Goal: Task Accomplishment & Management: Manage account settings

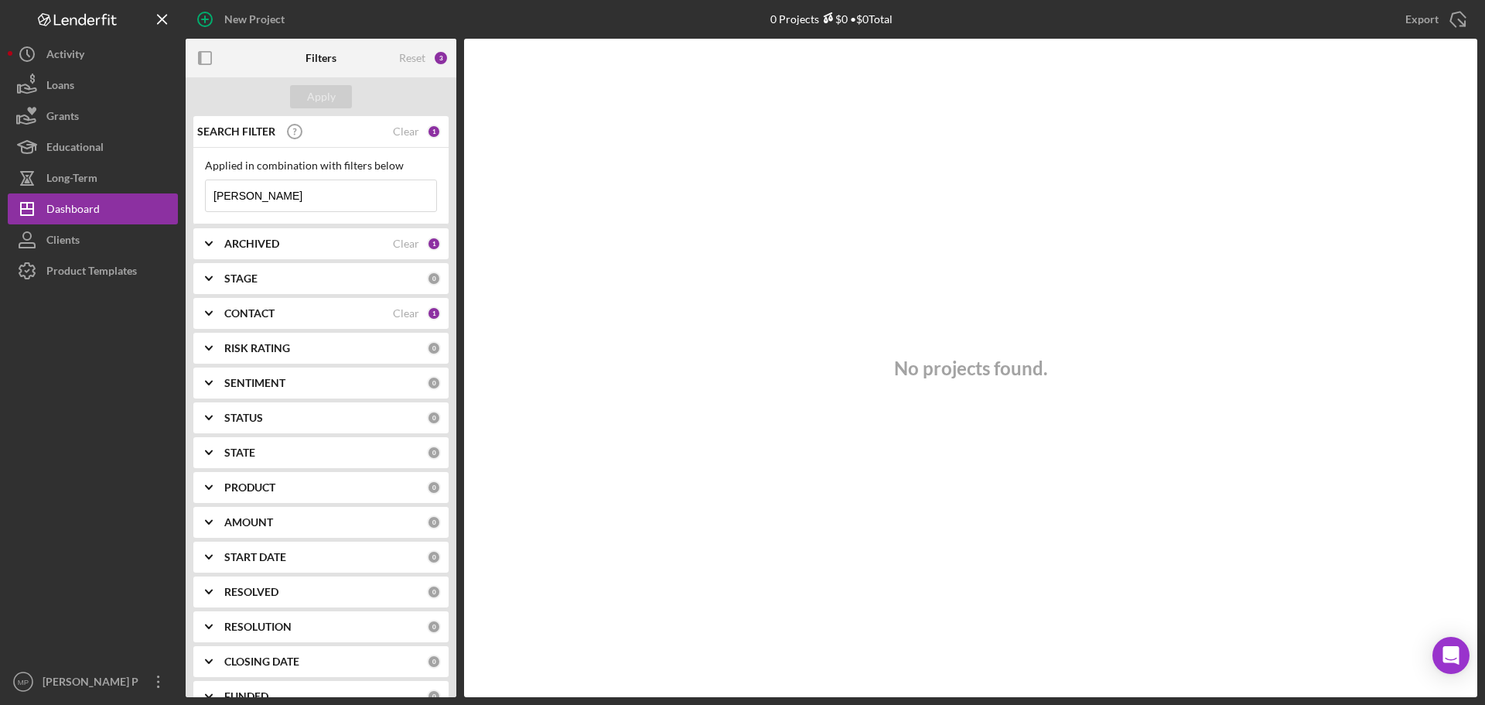
drag, startPoint x: 278, startPoint y: 193, endPoint x: 192, endPoint y: 193, distance: 85.9
click at [192, 193] on div "SEARCH FILTER Clear 1 Applied in combination with filters below [PERSON_NAME] I…" at bounding box center [321, 406] width 271 height 581
type input "so juicy"
click at [267, 256] on div "ARCHIVED Clear 1" at bounding box center [332, 243] width 217 height 31
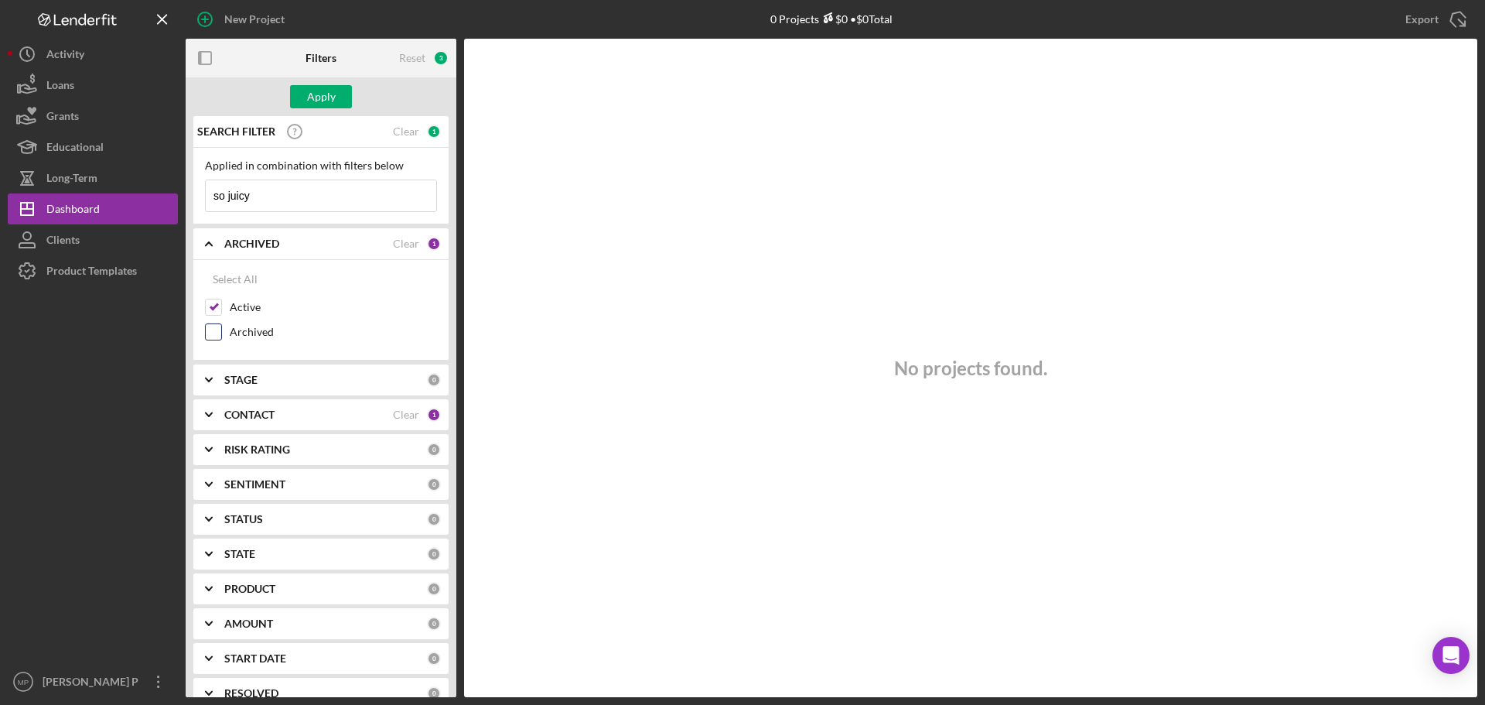
click at [212, 331] on input "Archived" at bounding box center [213, 331] width 15 height 15
checkbox input "true"
click at [320, 97] on div "Apply" at bounding box center [321, 96] width 29 height 23
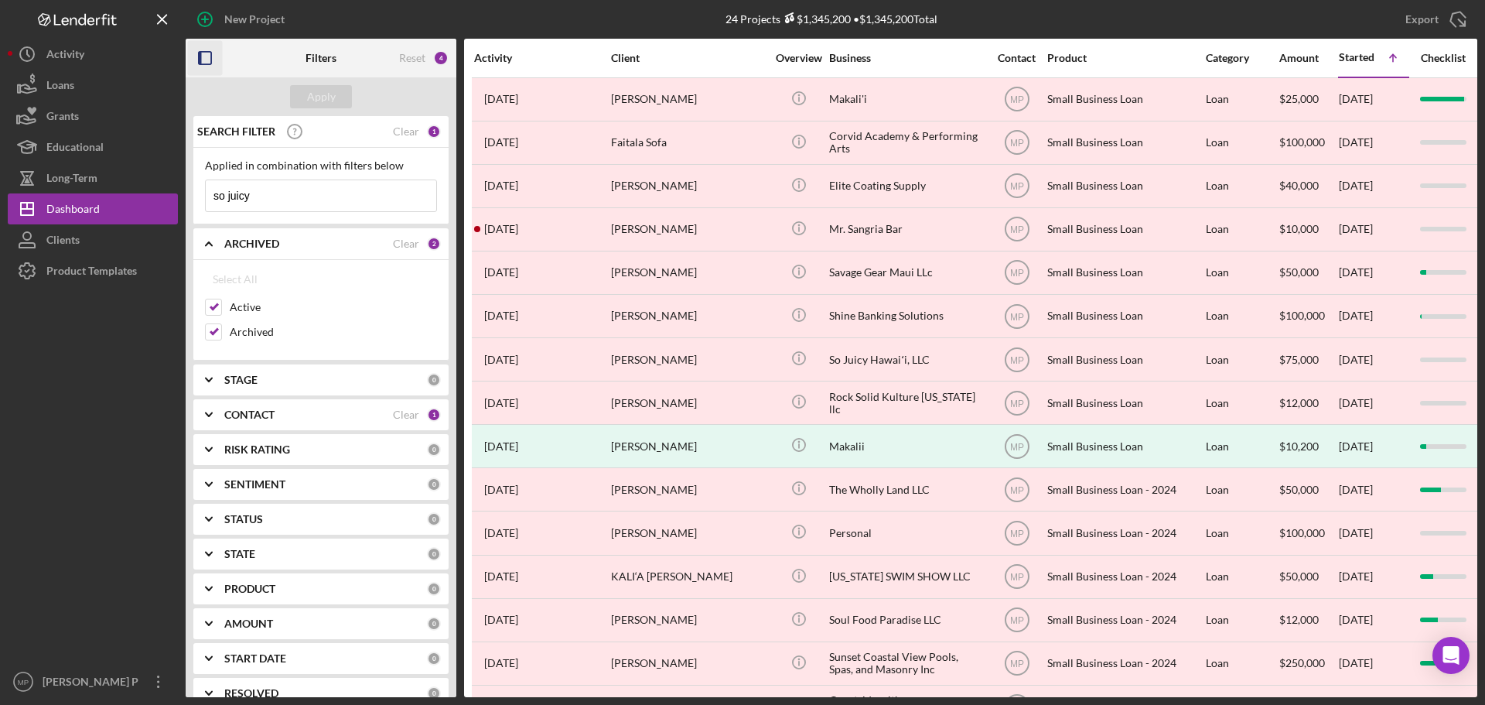
click at [214, 54] on icon "button" at bounding box center [205, 58] width 35 height 35
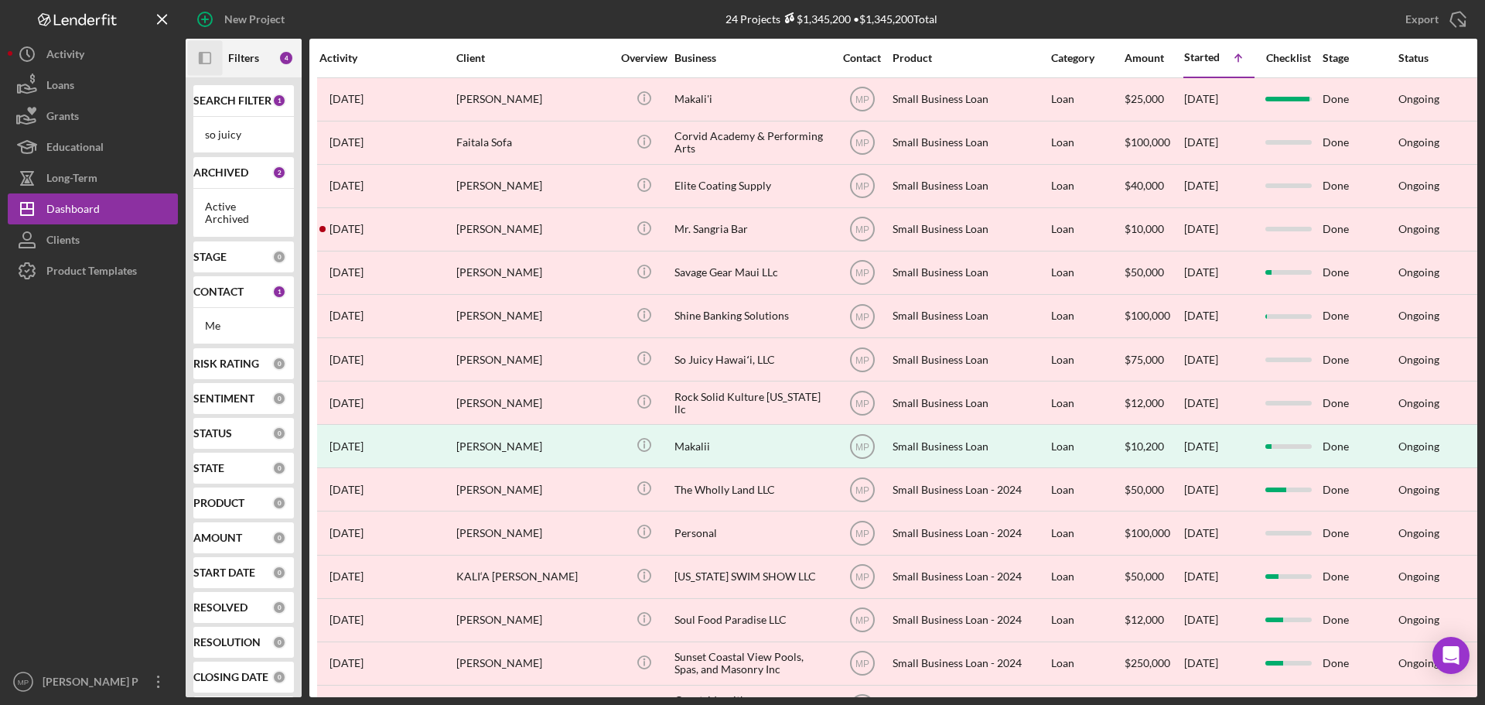
click at [214, 54] on icon "Icon/Panel Side Expand" at bounding box center [205, 58] width 35 height 35
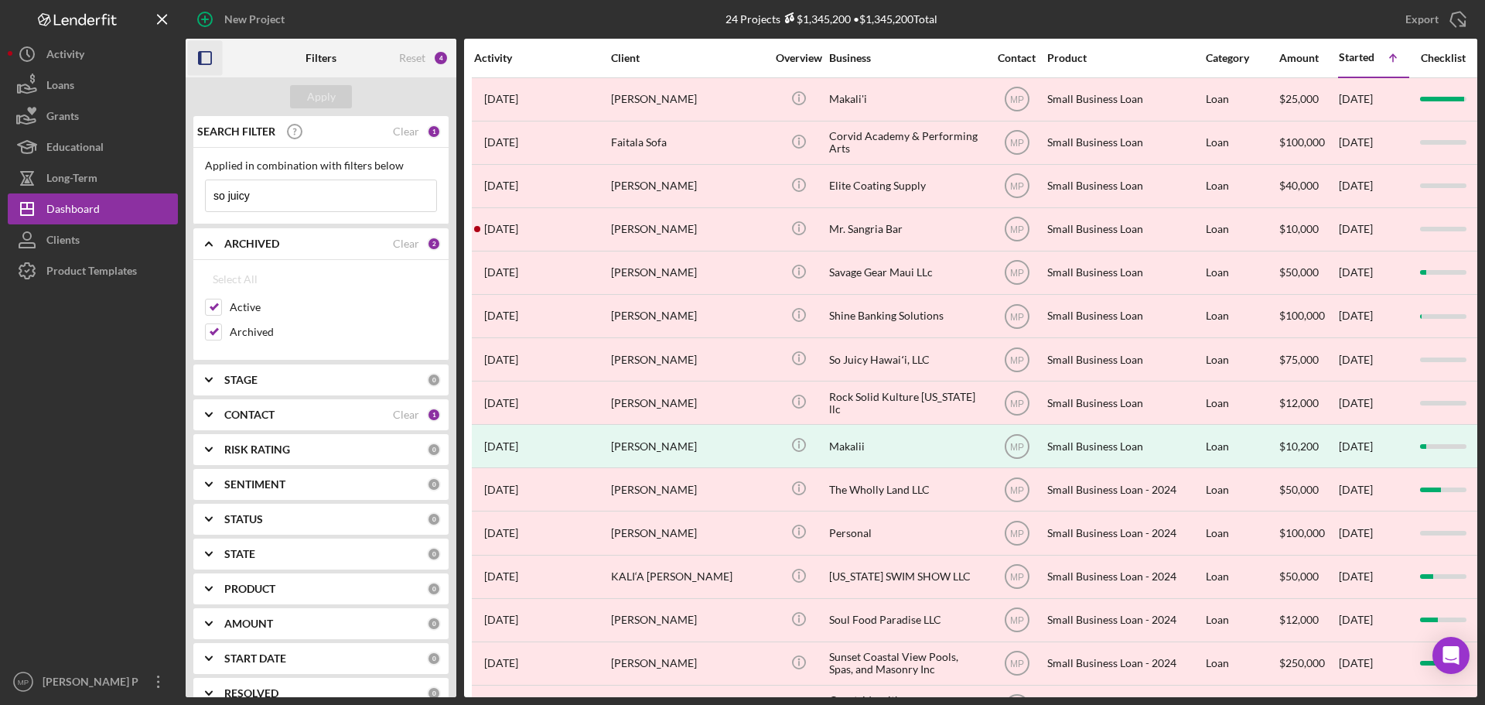
drag, startPoint x: 306, startPoint y: 200, endPoint x: 200, endPoint y: 183, distance: 106.6
click at [200, 183] on div "Applied in combination with filters below so juicy Icon/Menu Close" at bounding box center [320, 186] width 255 height 77
type input "s"
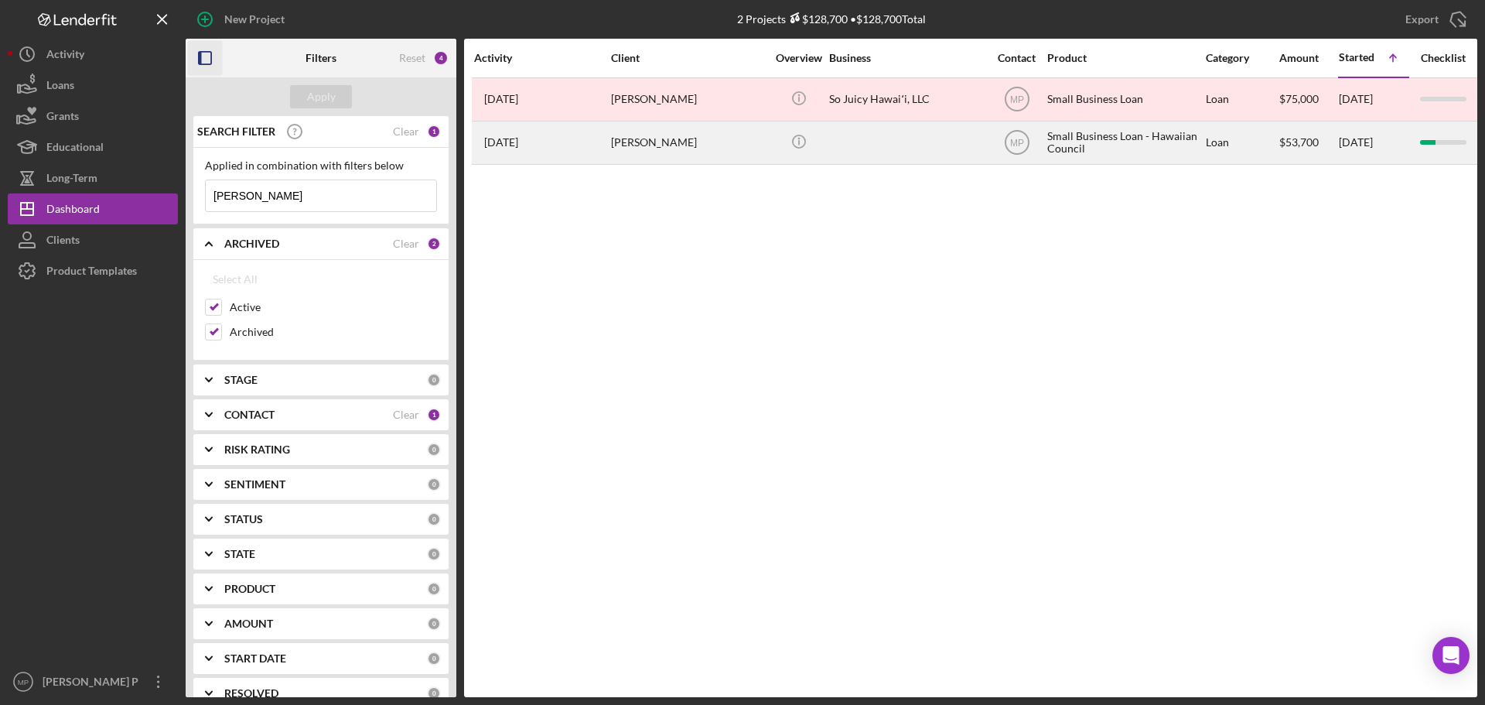
type input "[PERSON_NAME]"
click at [854, 146] on div at bounding box center [906, 142] width 155 height 41
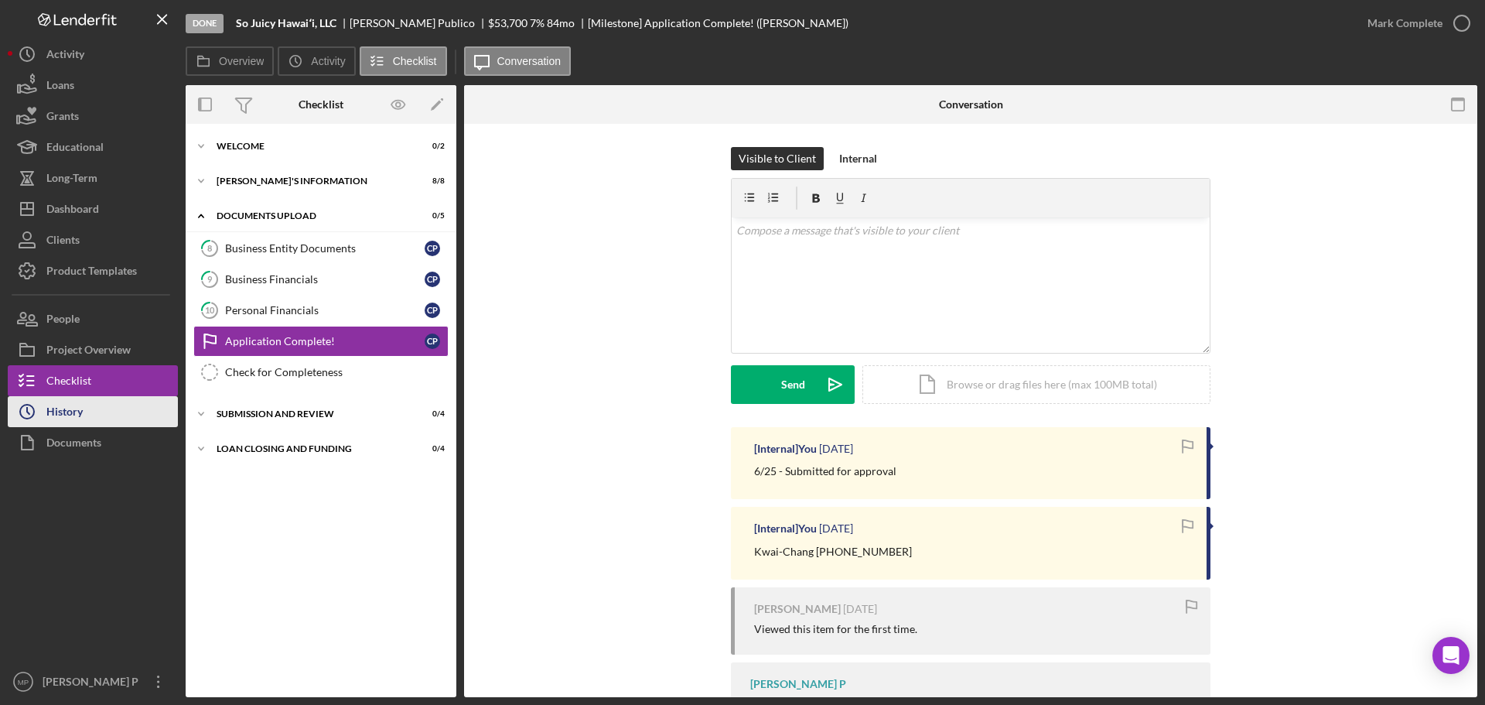
click at [65, 418] on div "History" at bounding box center [64, 413] width 36 height 35
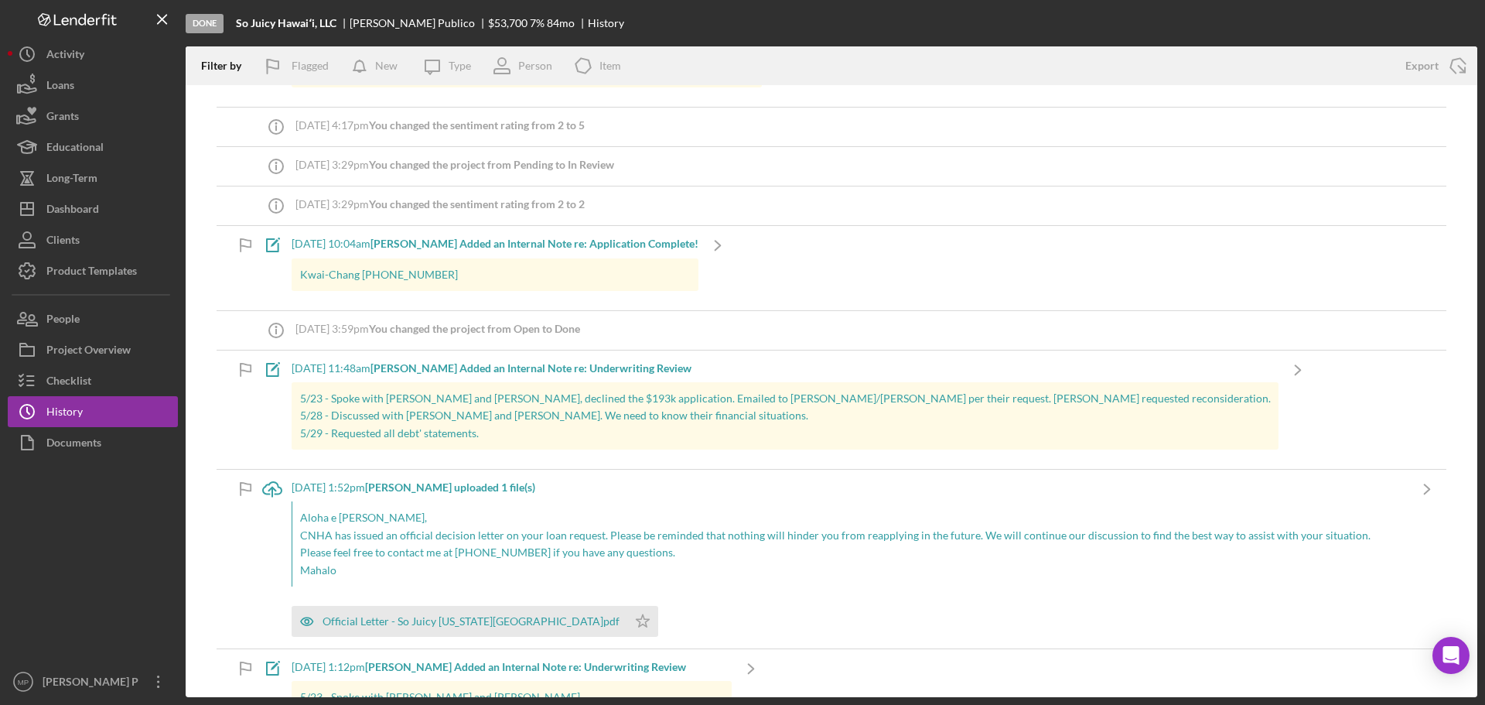
scroll to position [155, 0]
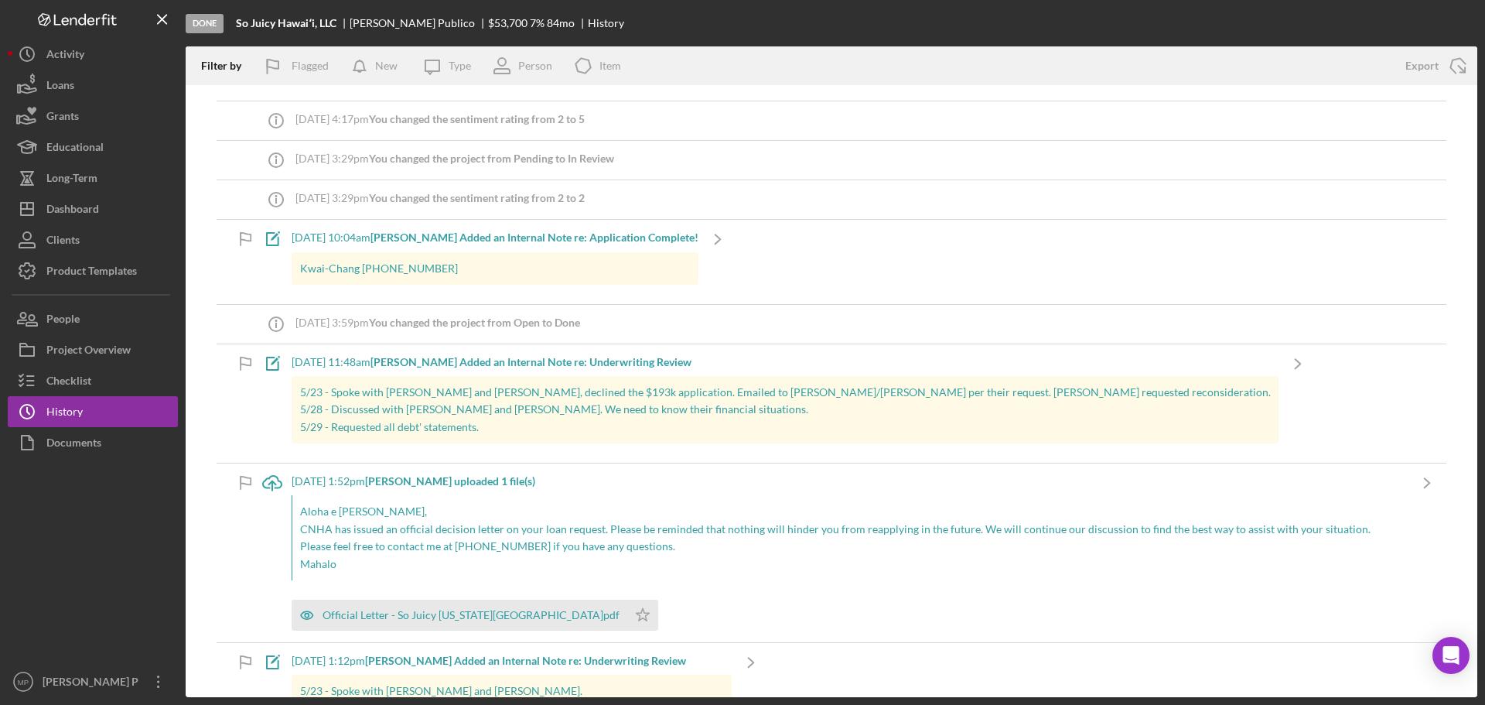
click at [942, 474] on div "[DATE] 1:52pm [PERSON_NAME] uploaded 1 file(s) Aloha e [PERSON_NAME], CNHA has …" at bounding box center [850, 552] width 1116 height 179
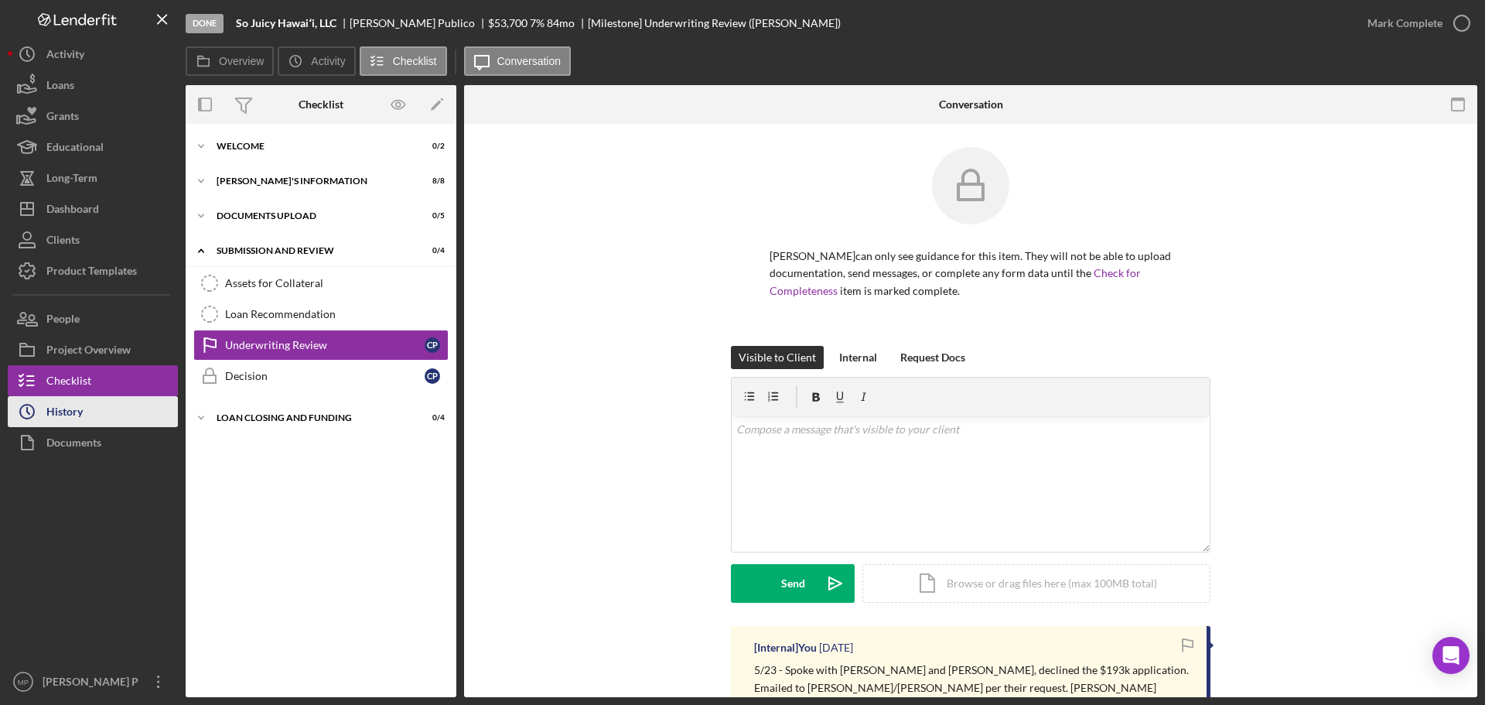
click at [94, 412] on button "Icon/History History" at bounding box center [93, 411] width 170 height 31
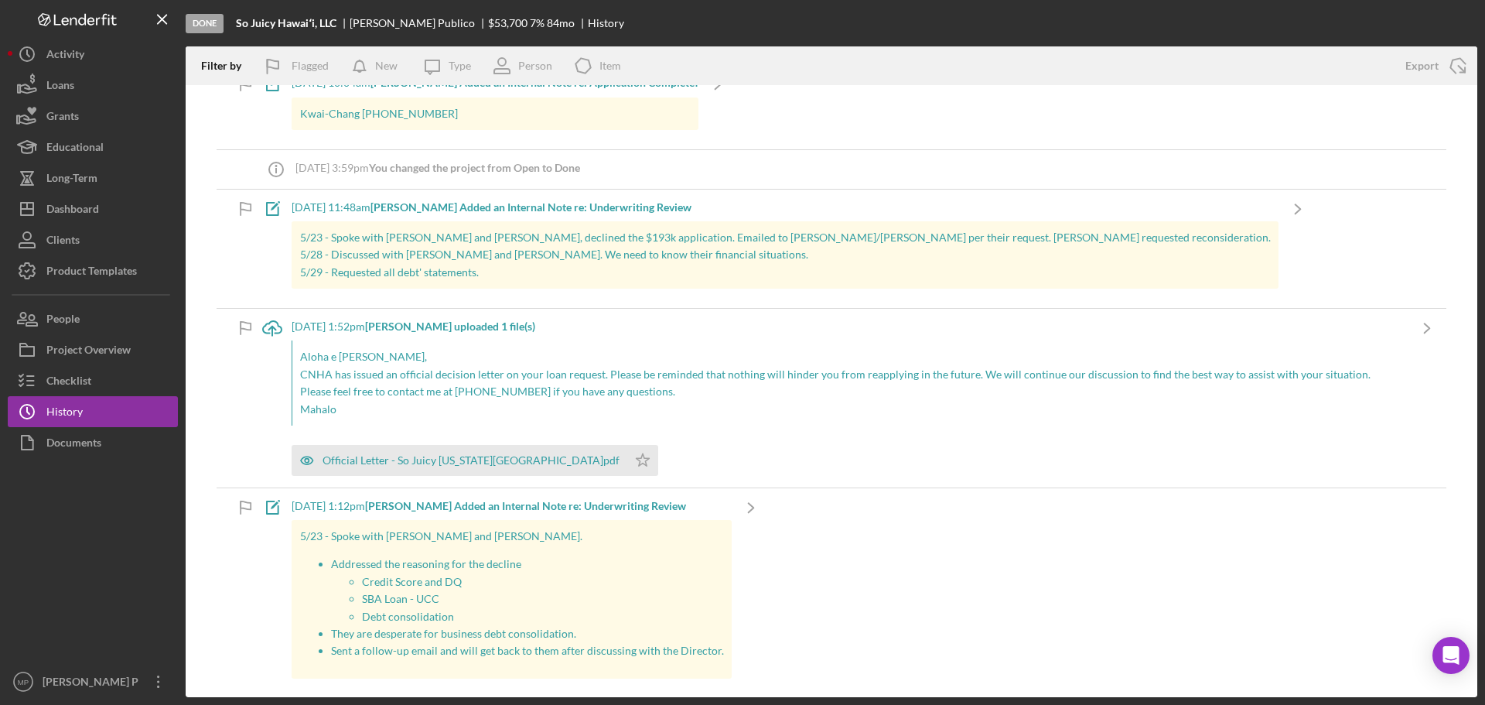
scroll to position [387, 0]
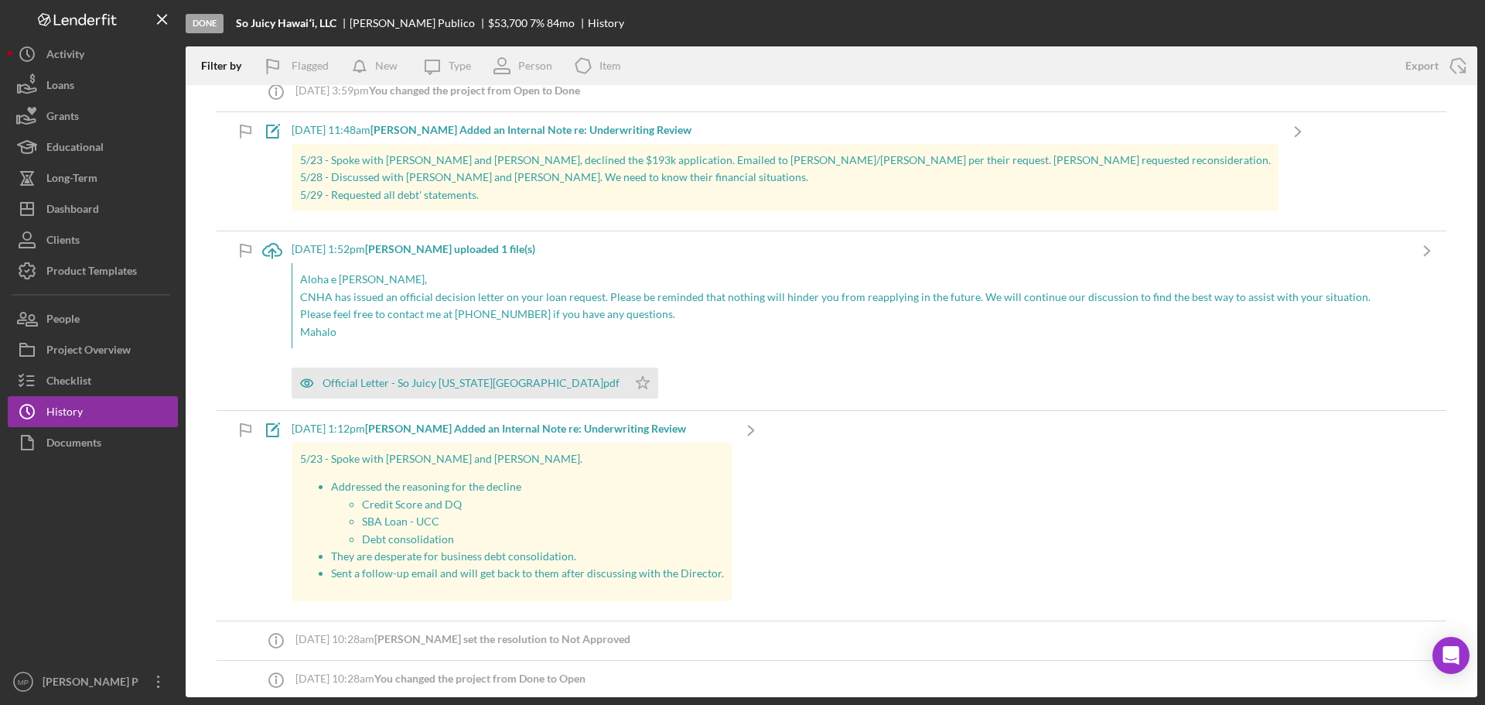
click at [118, 515] on div at bounding box center [93, 562] width 170 height 208
click at [113, 205] on button "Icon/Dashboard Dashboard" at bounding box center [93, 208] width 170 height 31
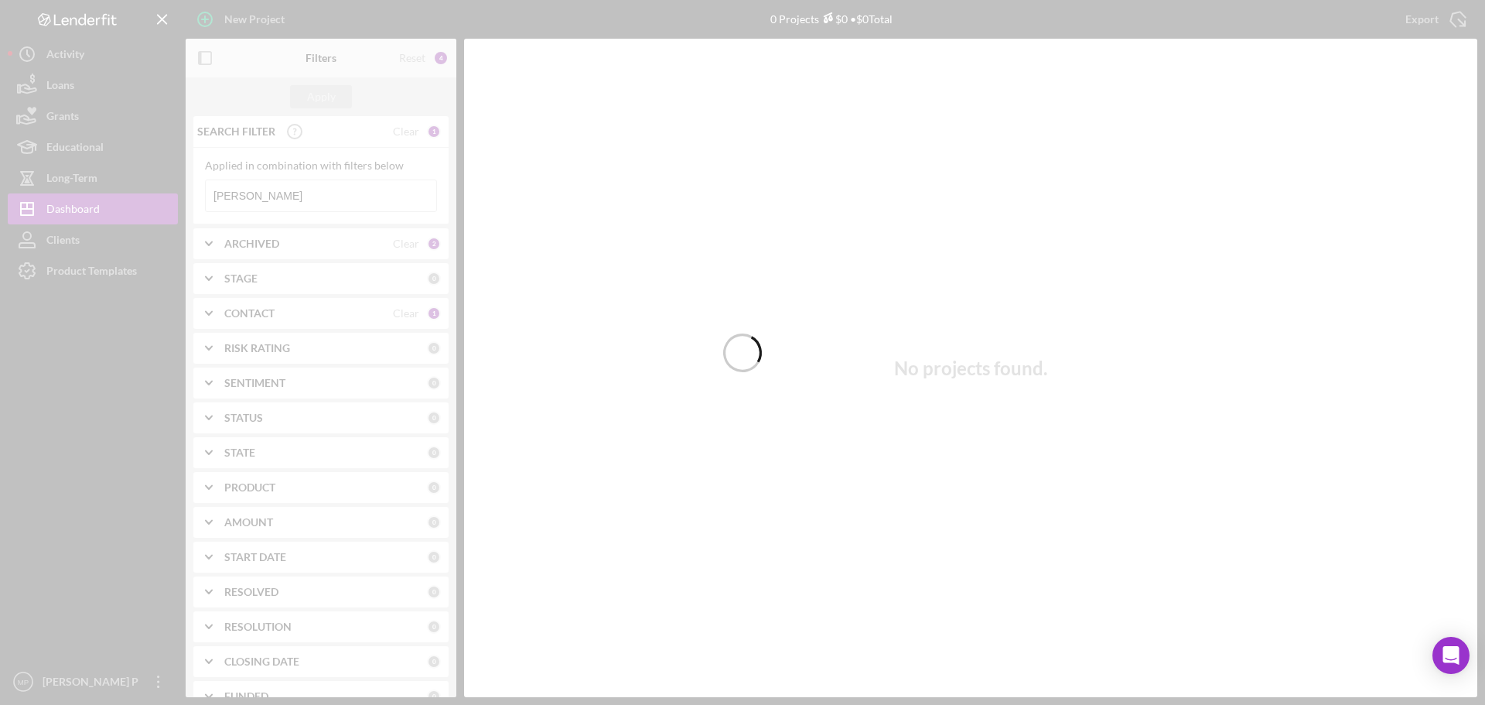
drag, startPoint x: 262, startPoint y: 192, endPoint x: 157, endPoint y: 200, distance: 105.5
click at [159, 198] on div at bounding box center [742, 352] width 1485 height 705
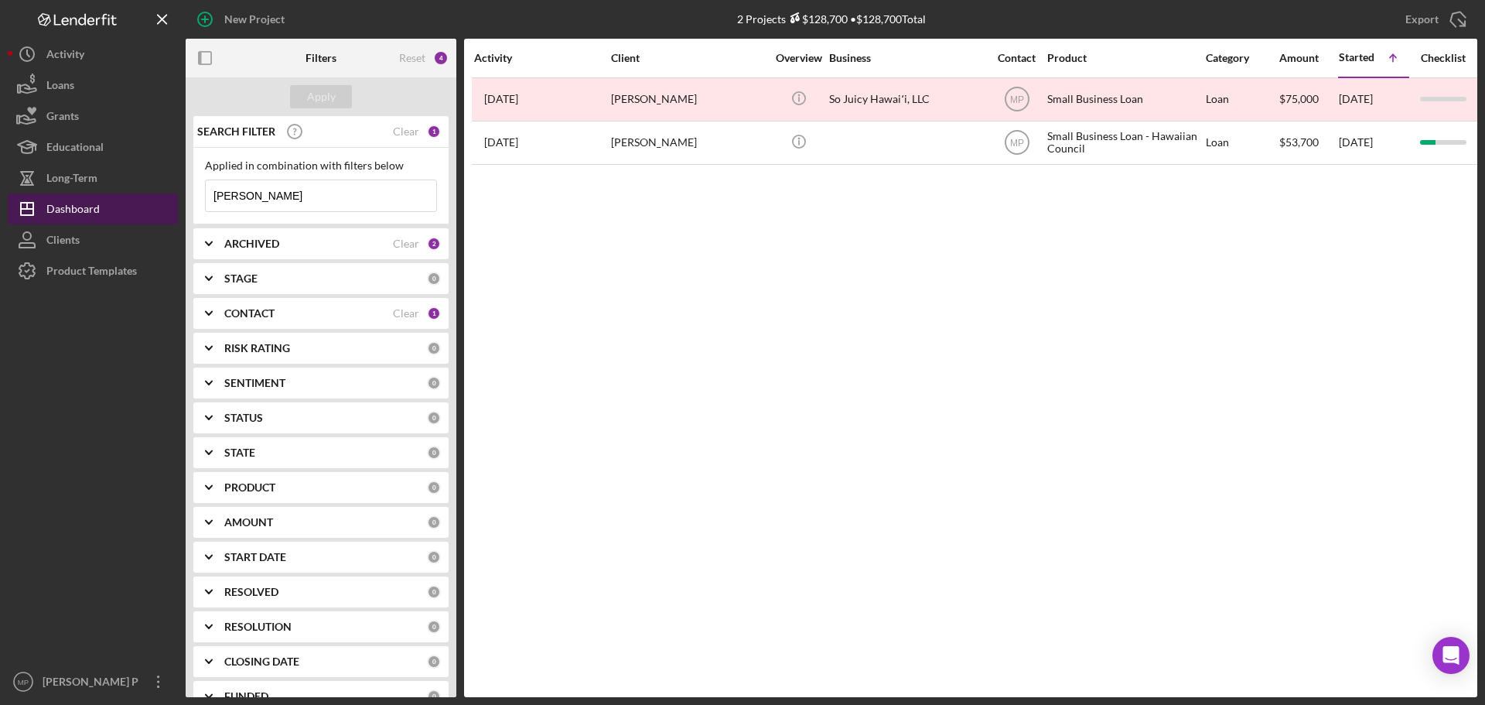
drag, startPoint x: 279, startPoint y: 204, endPoint x: 132, endPoint y: 214, distance: 147.3
click at [132, 214] on div "New Project 2 Projects $128,700 • $128,700 Total [PERSON_NAME] Export Icon/Expo…" at bounding box center [743, 348] width 1470 height 697
type input "ckf"
click at [326, 101] on div "Apply" at bounding box center [321, 96] width 29 height 23
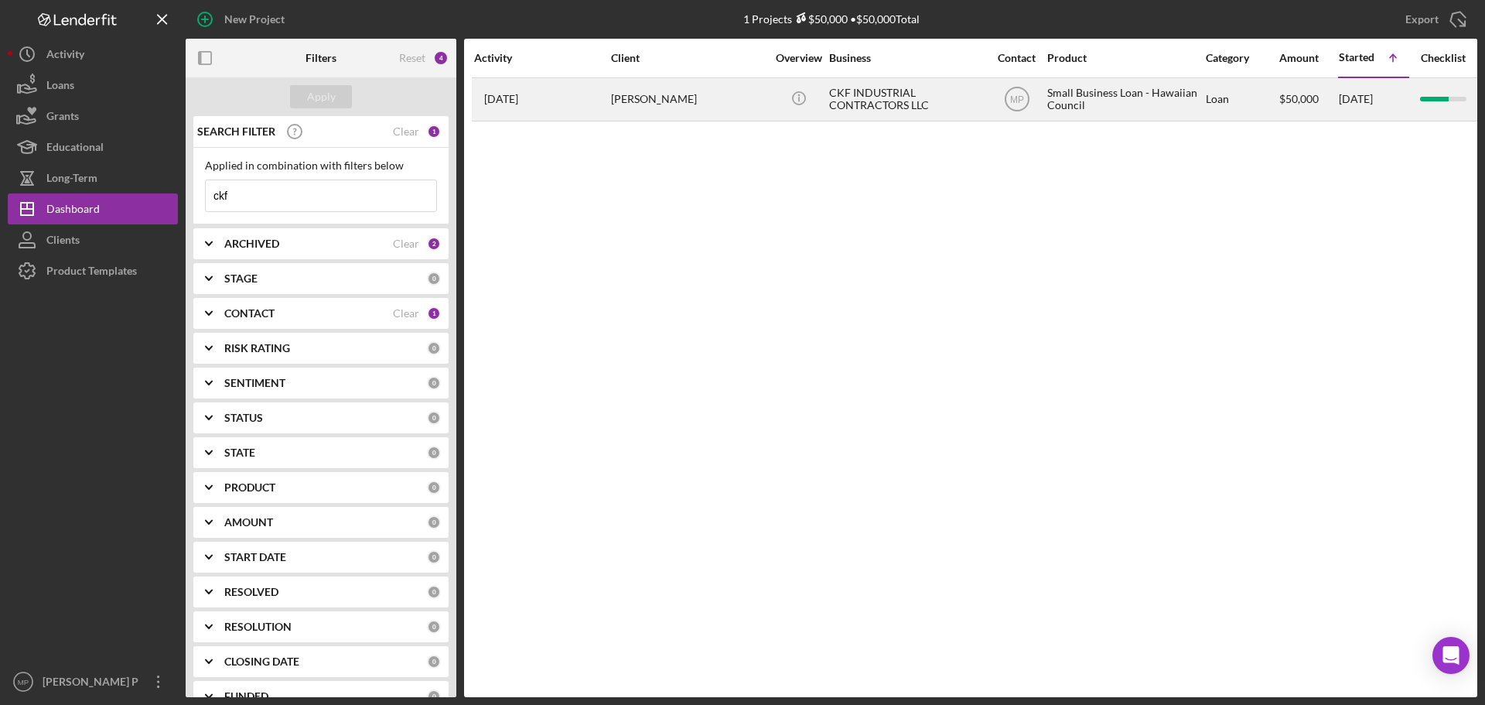
click at [885, 107] on div "CKF INDUSTRIAL CONTRACTORS LLC" at bounding box center [906, 99] width 155 height 41
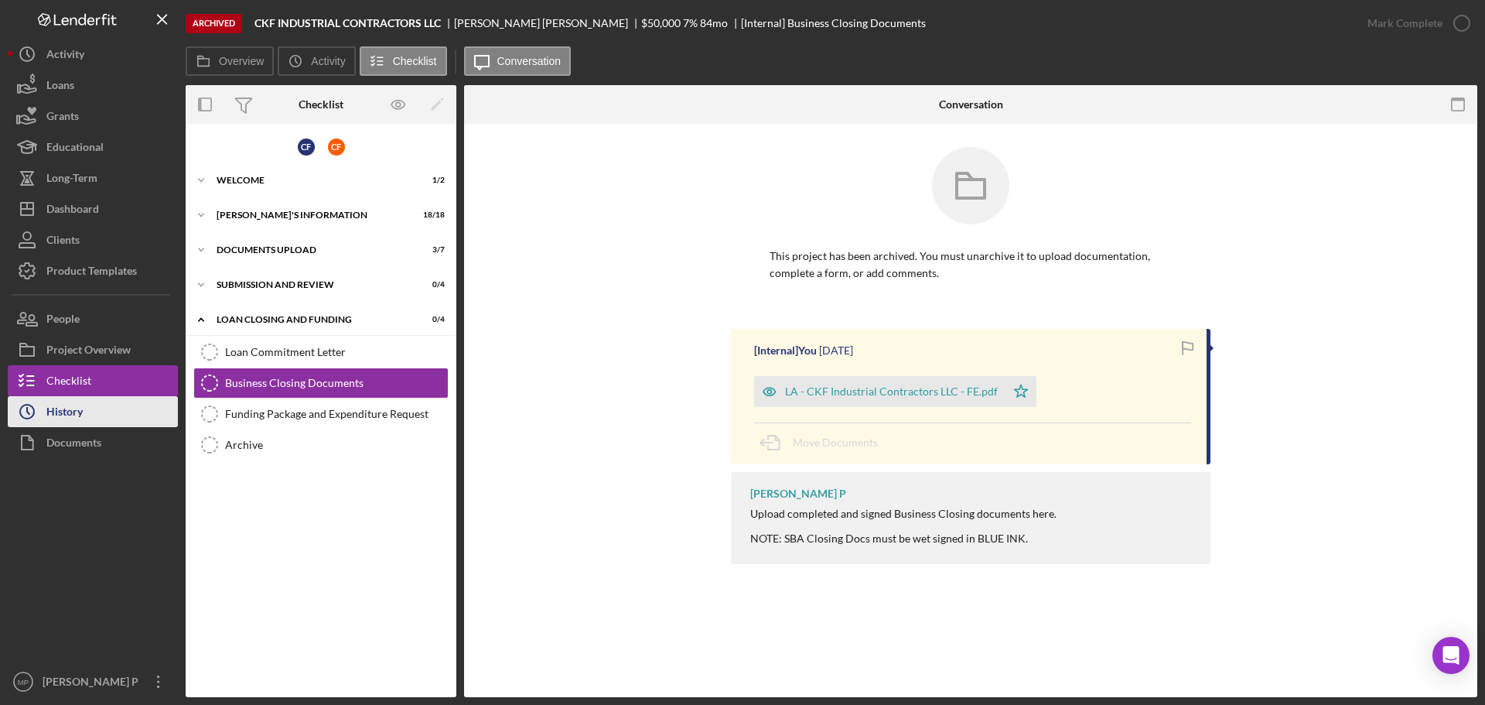
click at [86, 418] on button "Icon/History History" at bounding box center [93, 411] width 170 height 31
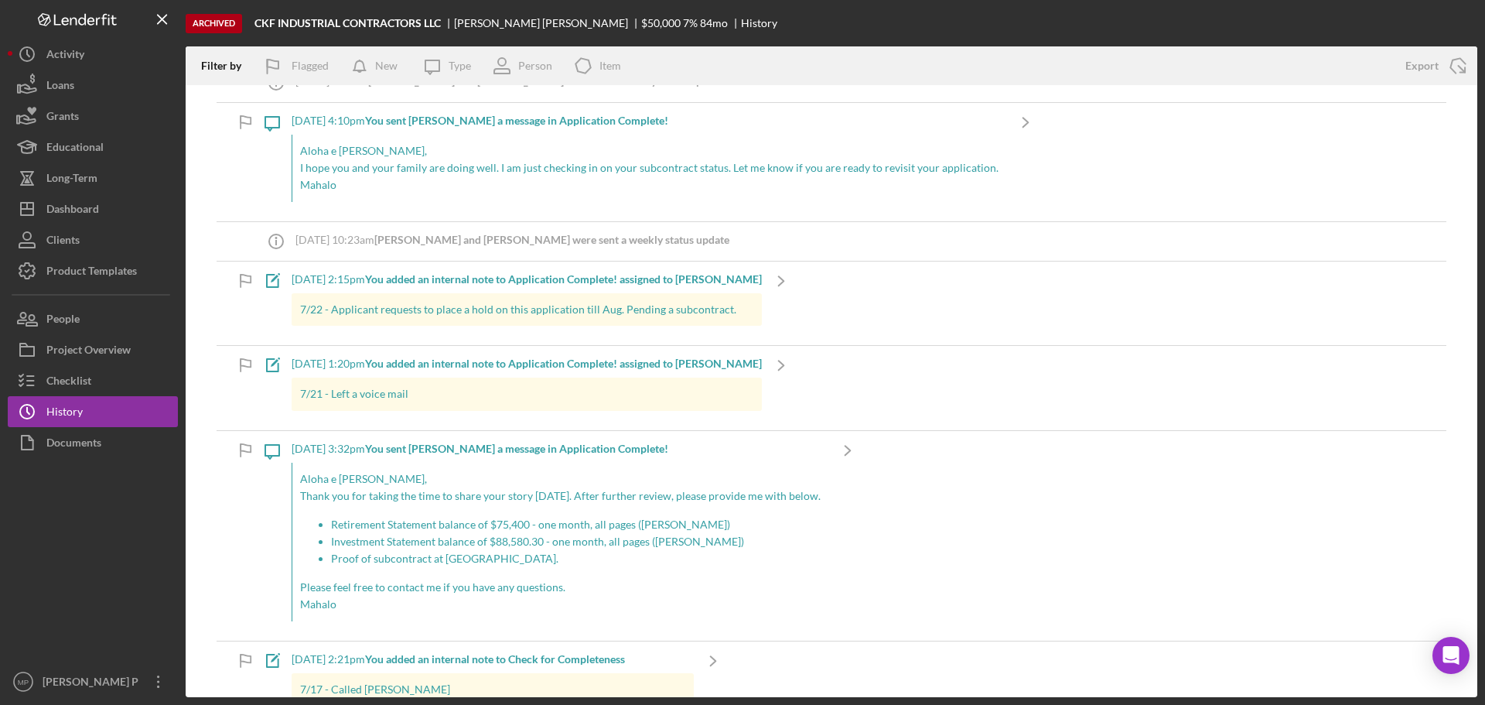
scroll to position [1702, 0]
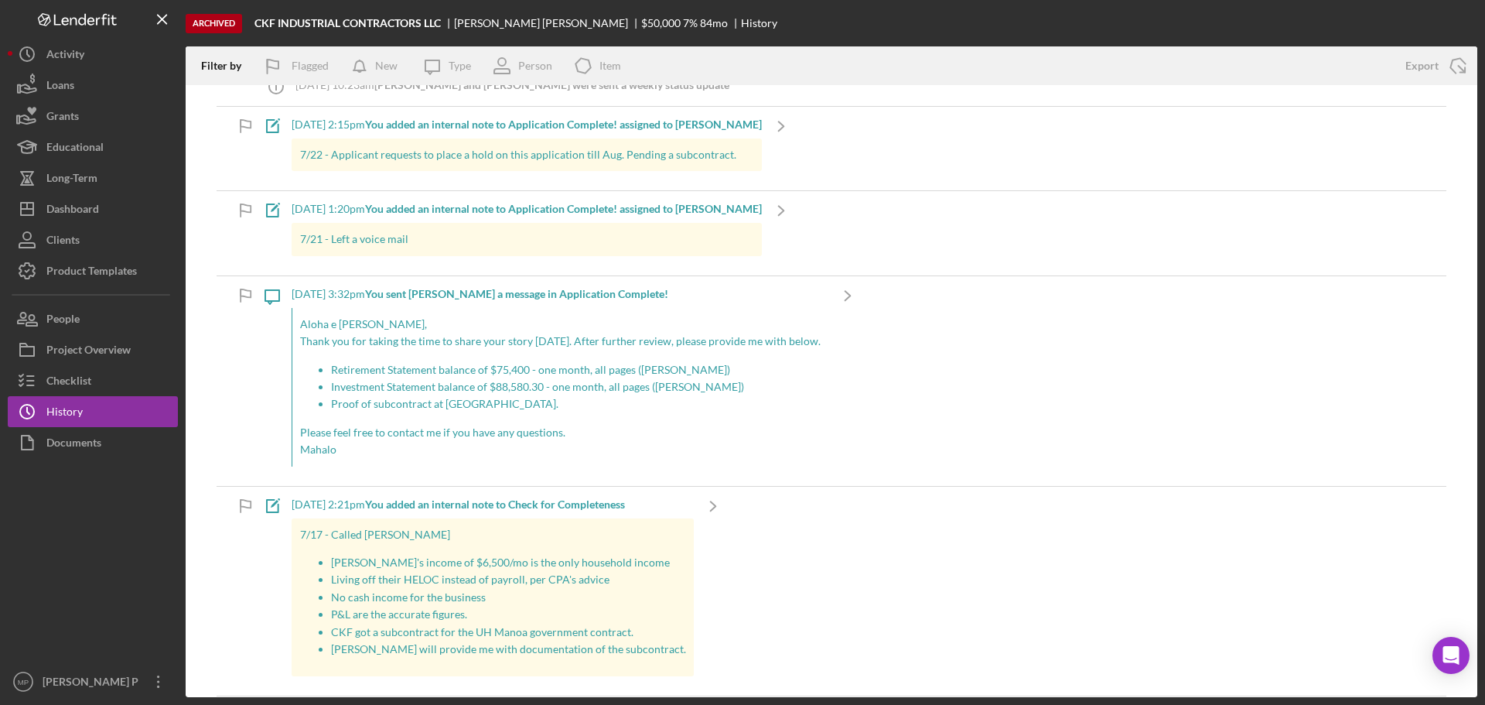
drag, startPoint x: 108, startPoint y: 568, endPoint x: 152, endPoint y: 559, distance: 44.3
click at [108, 568] on div at bounding box center [93, 562] width 170 height 208
